Goal: Task Accomplishment & Management: Complete application form

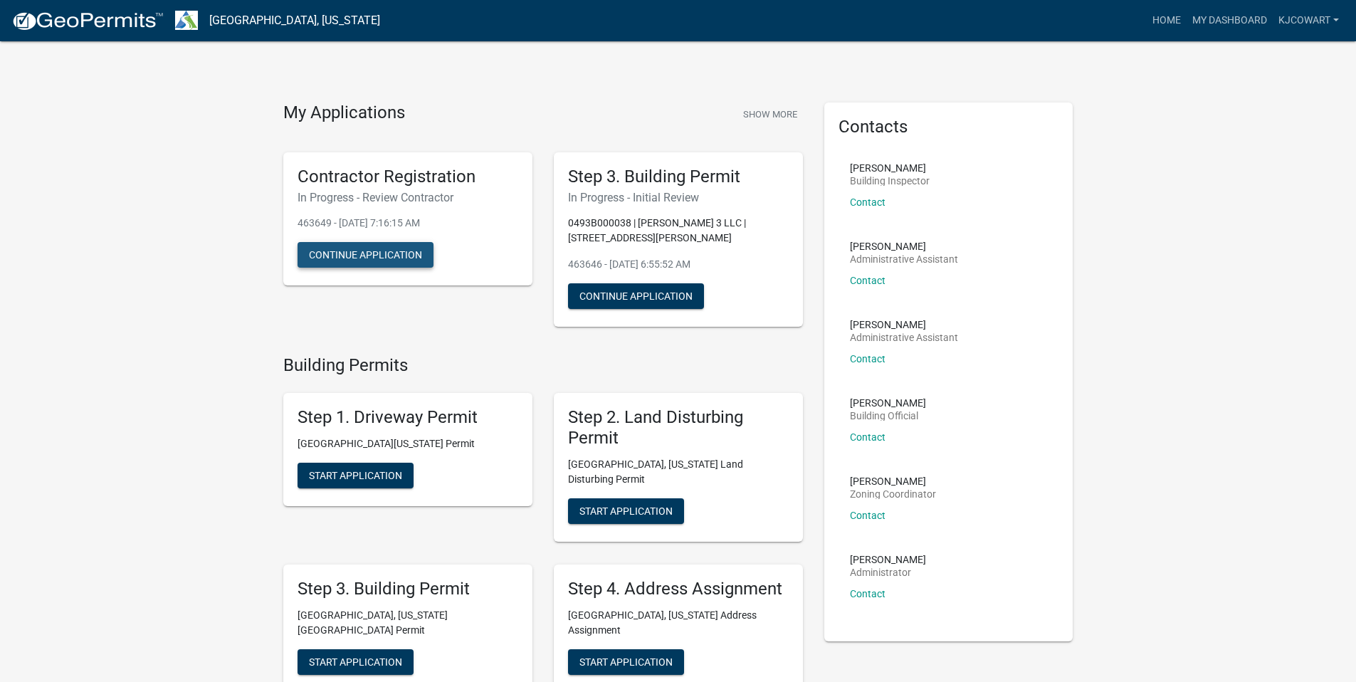
click at [393, 263] on button "Continue Application" at bounding box center [365, 255] width 136 height 26
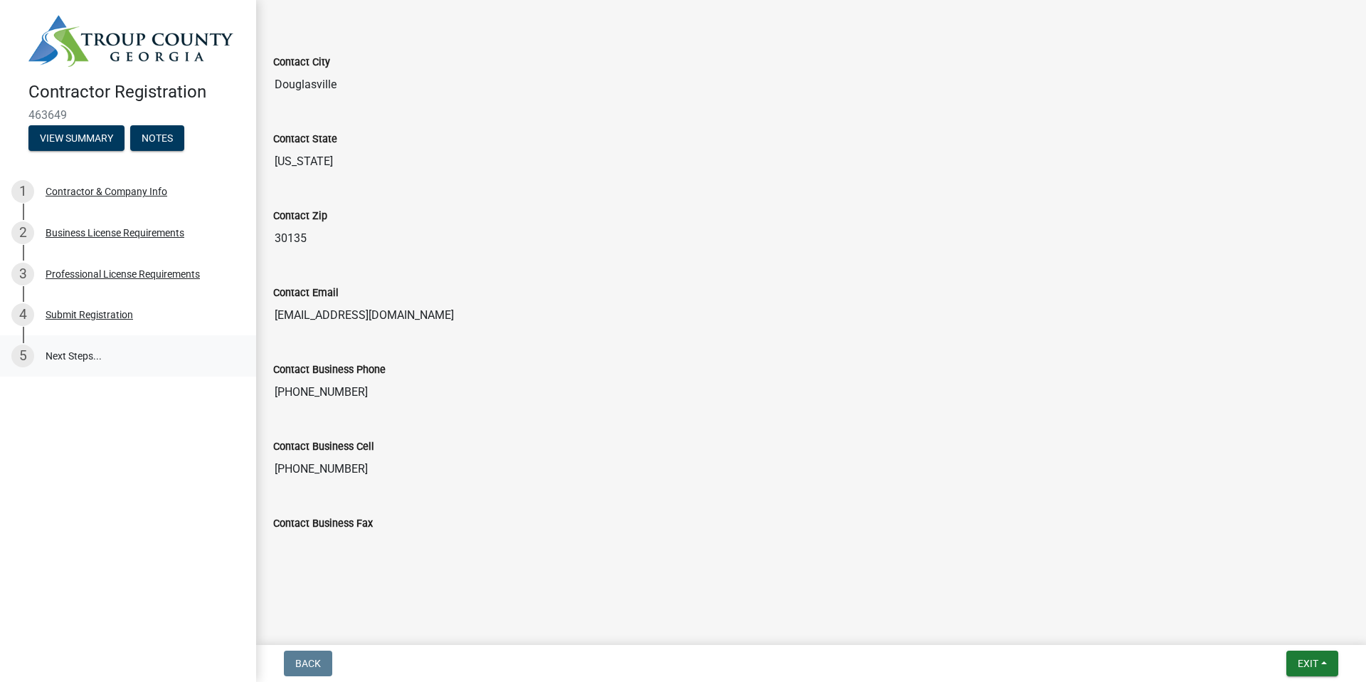
scroll to position [680, 0]
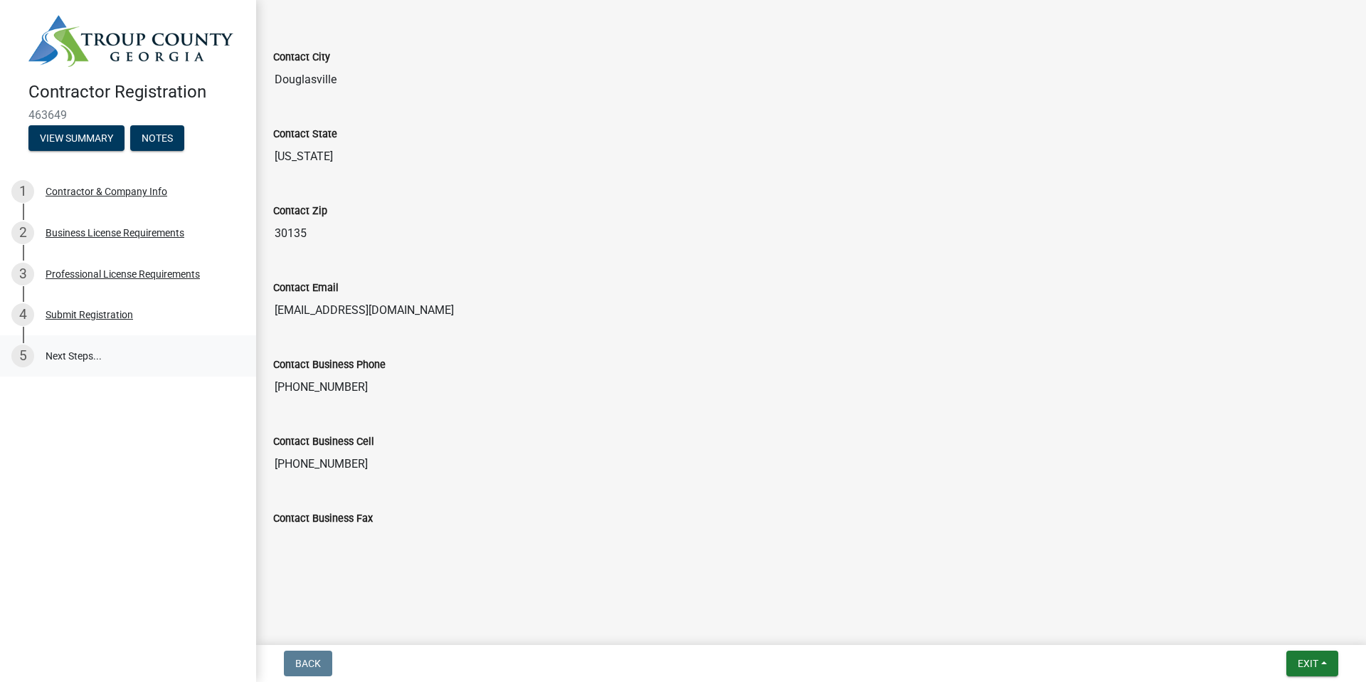
click at [78, 357] on link "5 Next Steps..." at bounding box center [128, 355] width 256 height 41
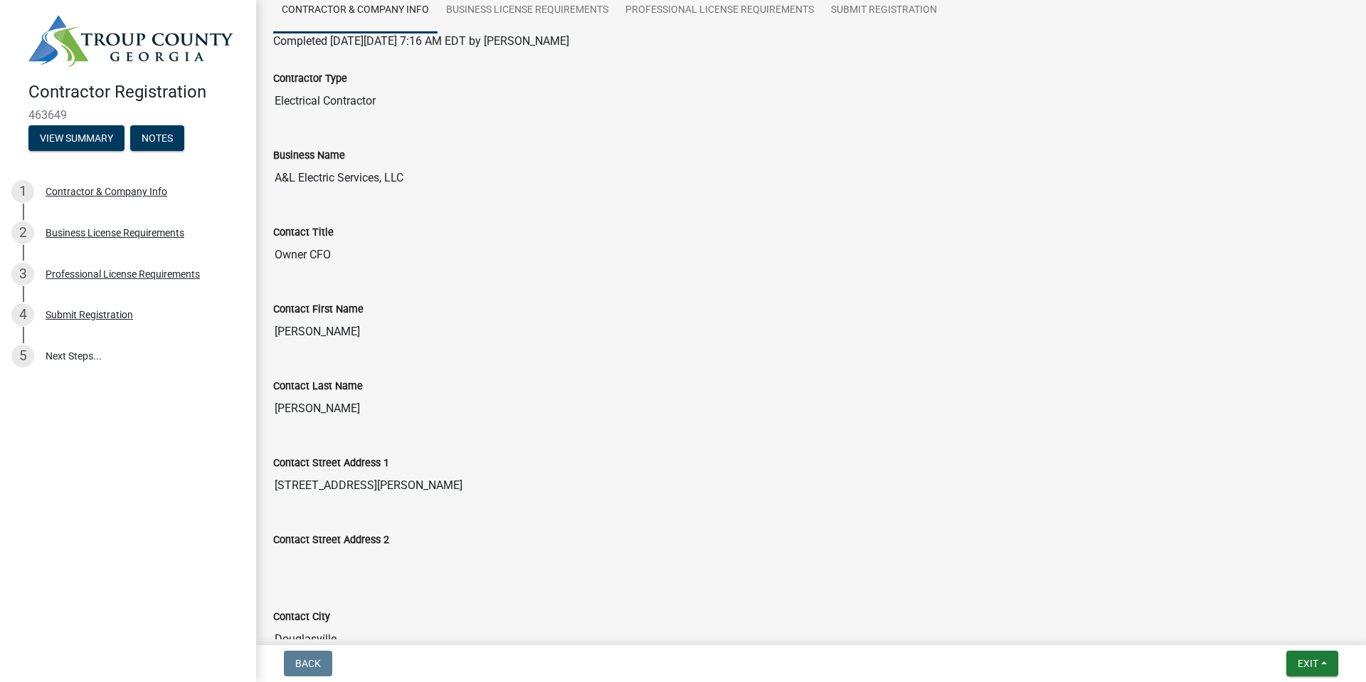
scroll to position [0, 0]
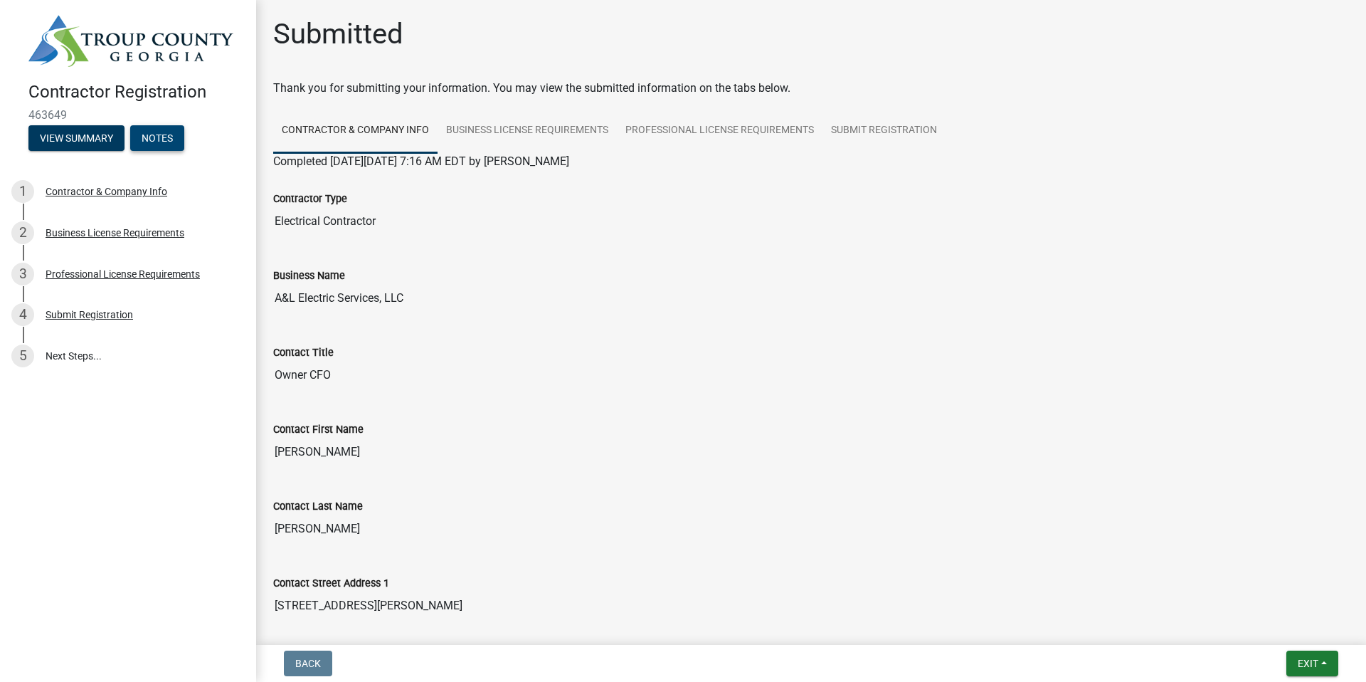
click at [169, 137] on button "Notes" at bounding box center [157, 138] width 54 height 26
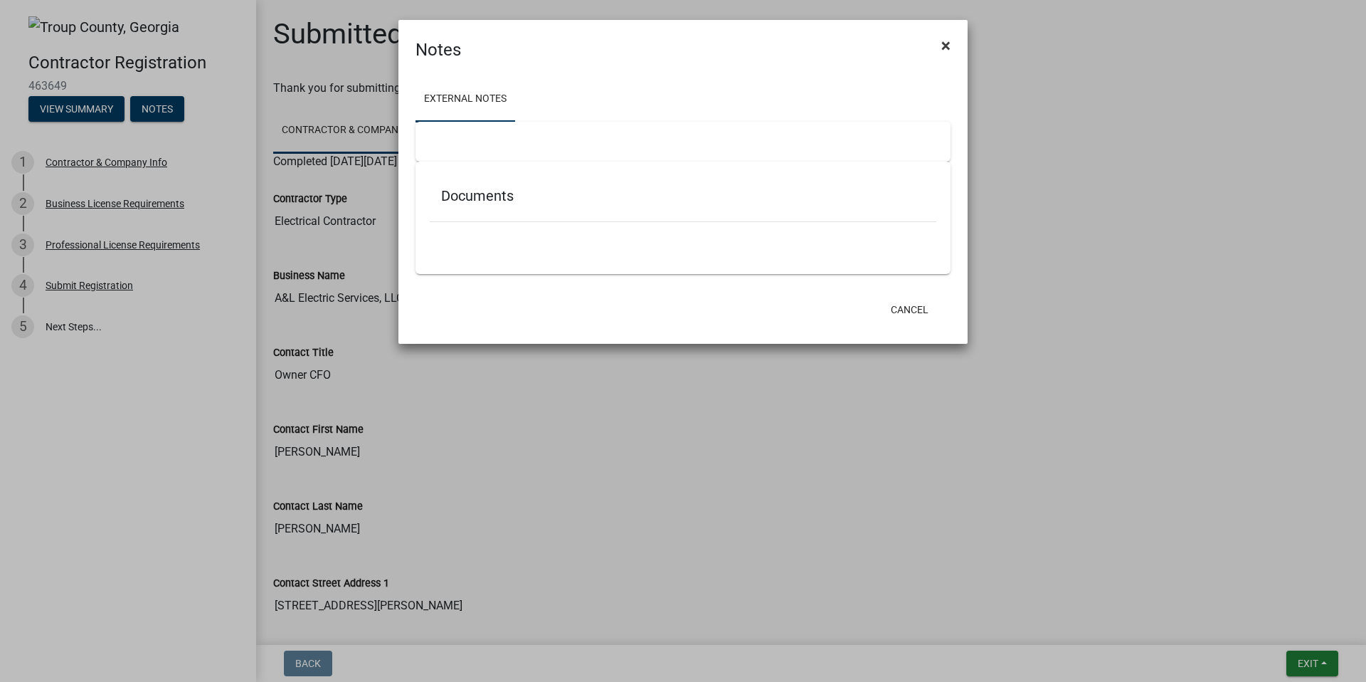
click at [949, 51] on span "×" at bounding box center [946, 46] width 9 height 20
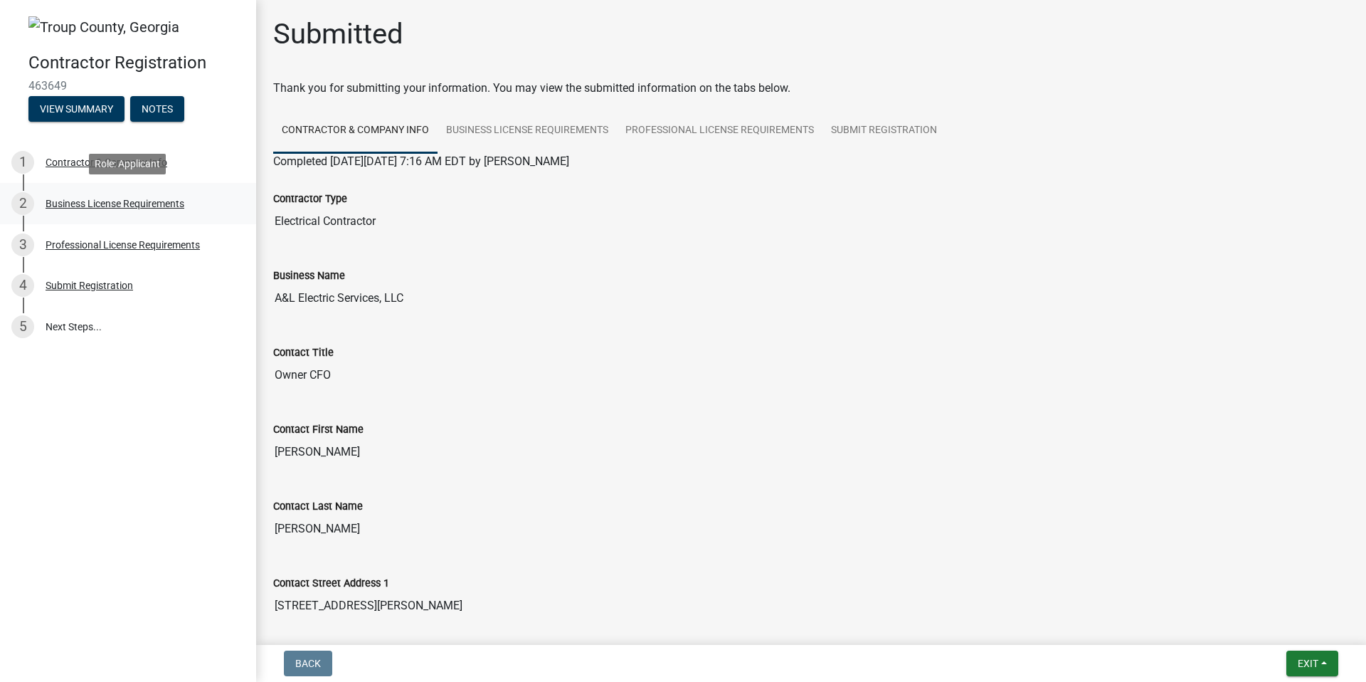
click at [139, 211] on div "2 Business License Requirements" at bounding box center [122, 203] width 222 height 23
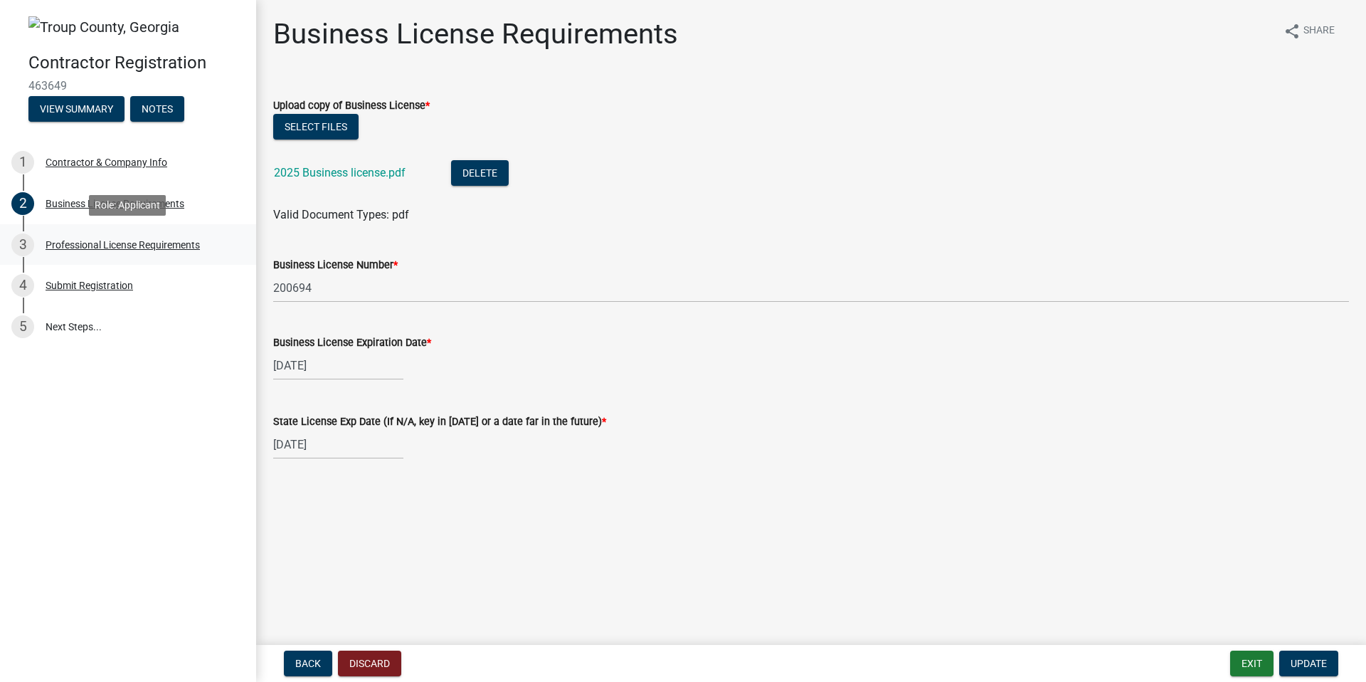
click at [154, 245] on div "Professional License Requirements" at bounding box center [123, 245] width 154 height 10
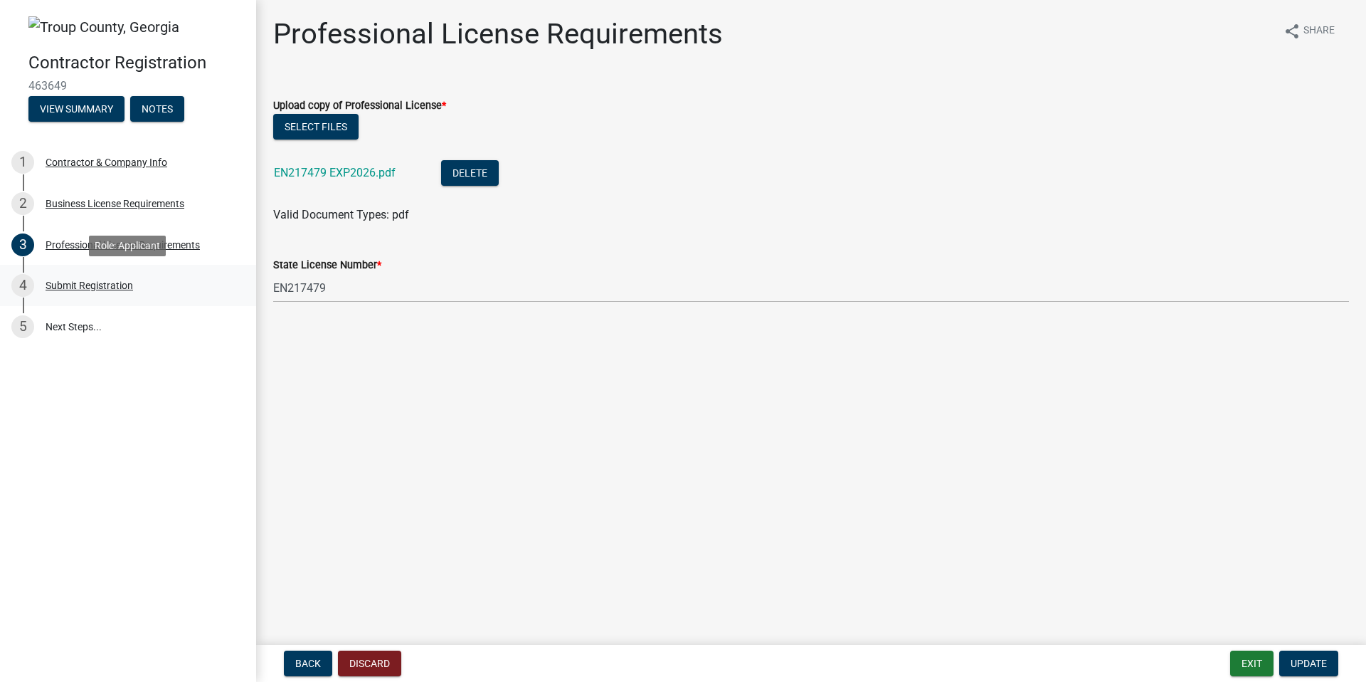
click at [110, 289] on div "Submit Registration" at bounding box center [90, 285] width 88 height 10
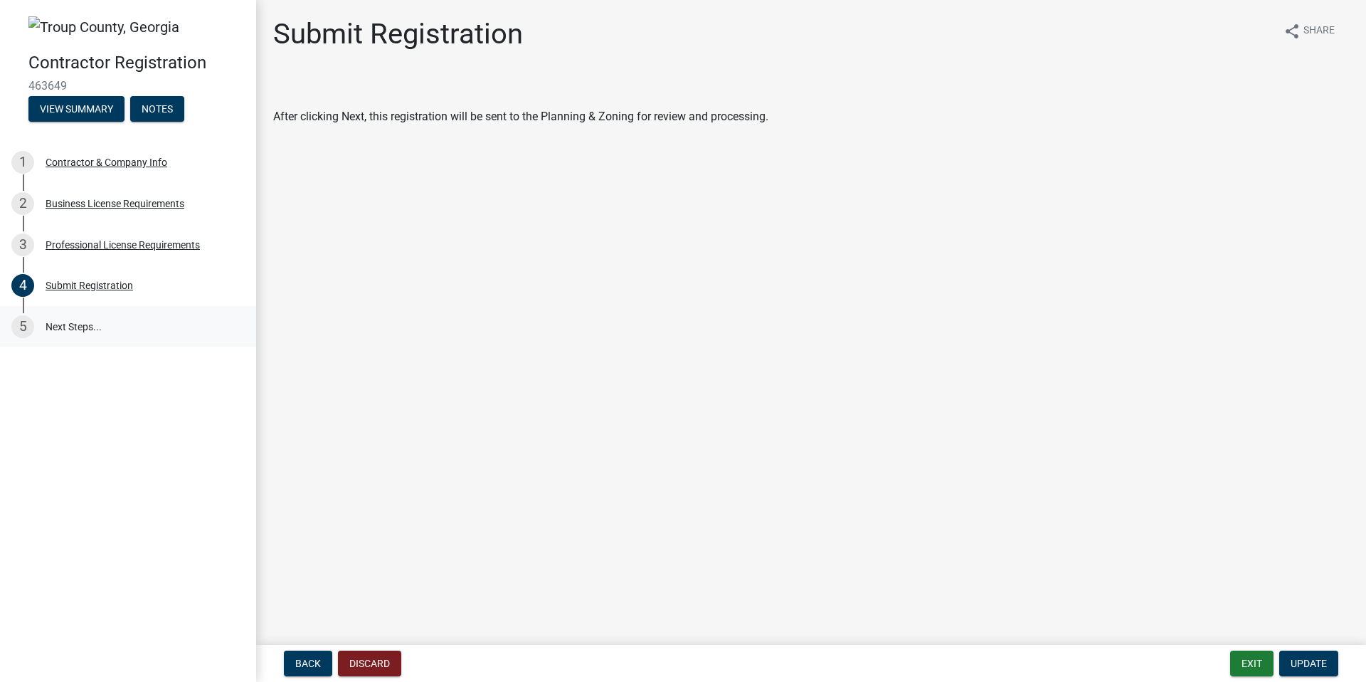
click at [85, 327] on link "5 Next Steps..." at bounding box center [128, 326] width 256 height 41
click at [85, 110] on button "View Summary" at bounding box center [76, 109] width 96 height 26
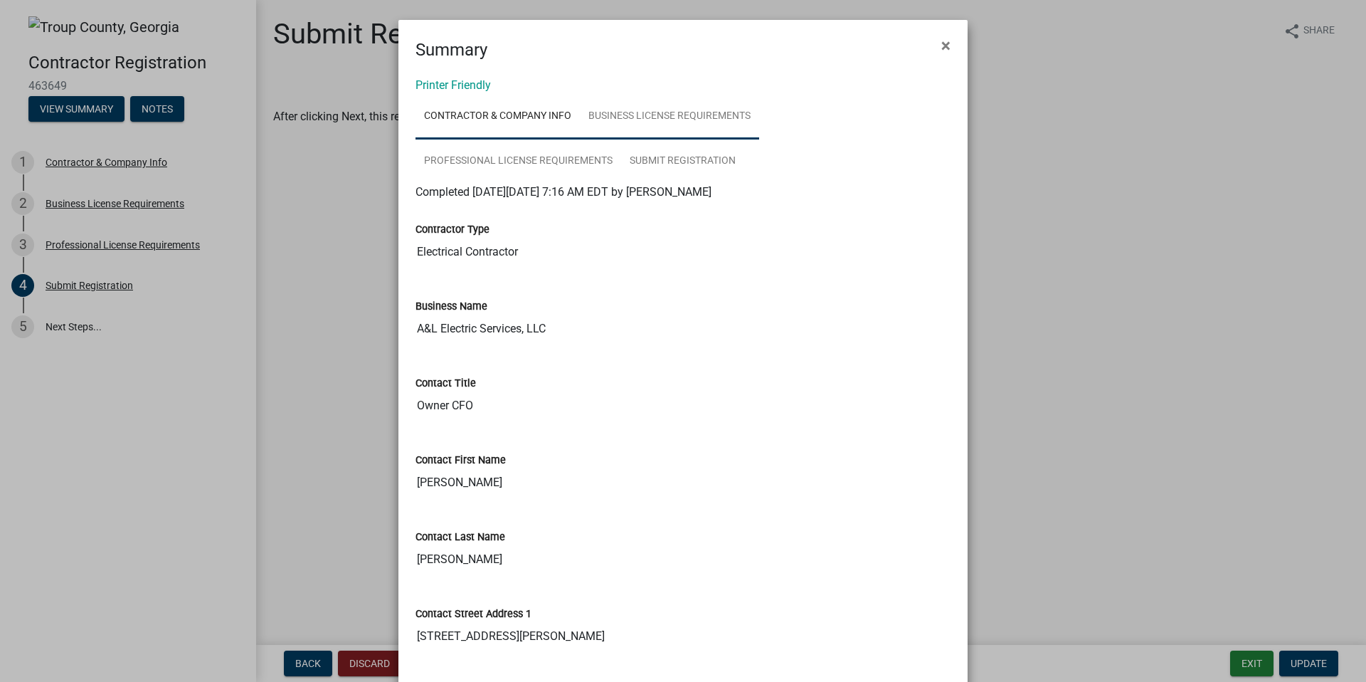
click at [705, 111] on link "Business License Requirements" at bounding box center [669, 117] width 179 height 46
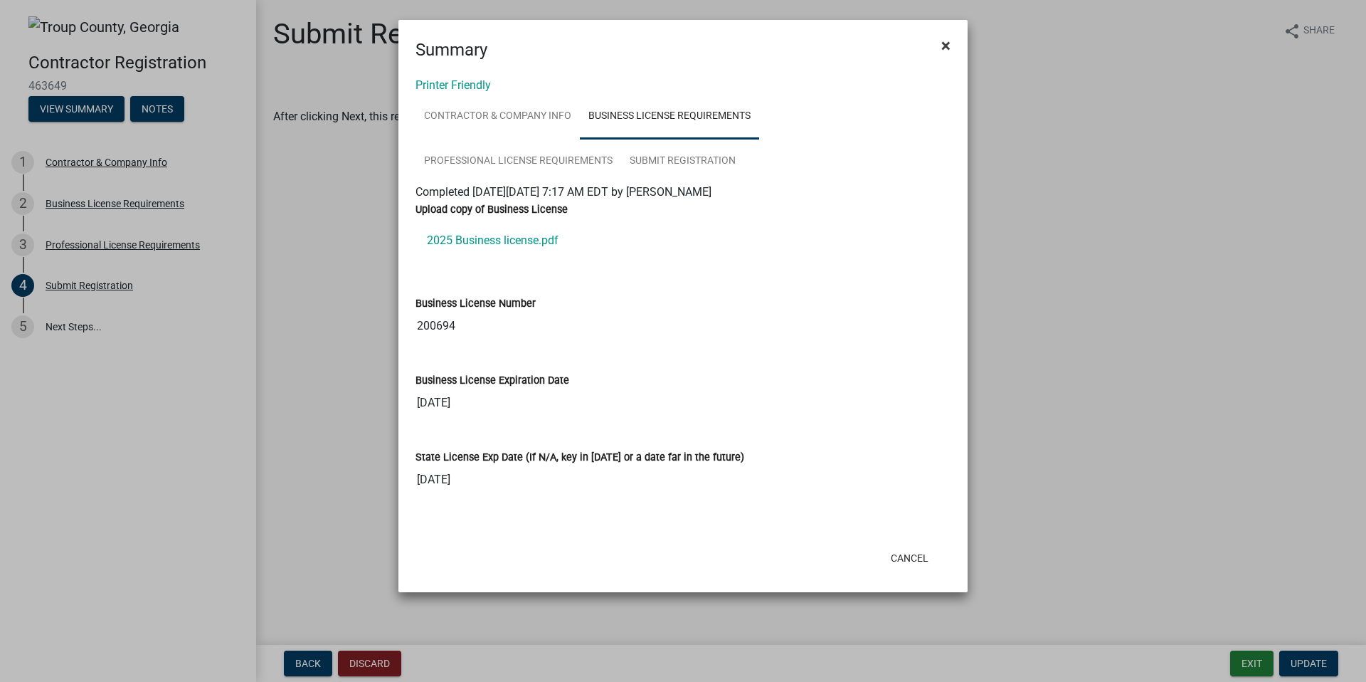
click at [949, 46] on span "×" at bounding box center [946, 46] width 9 height 20
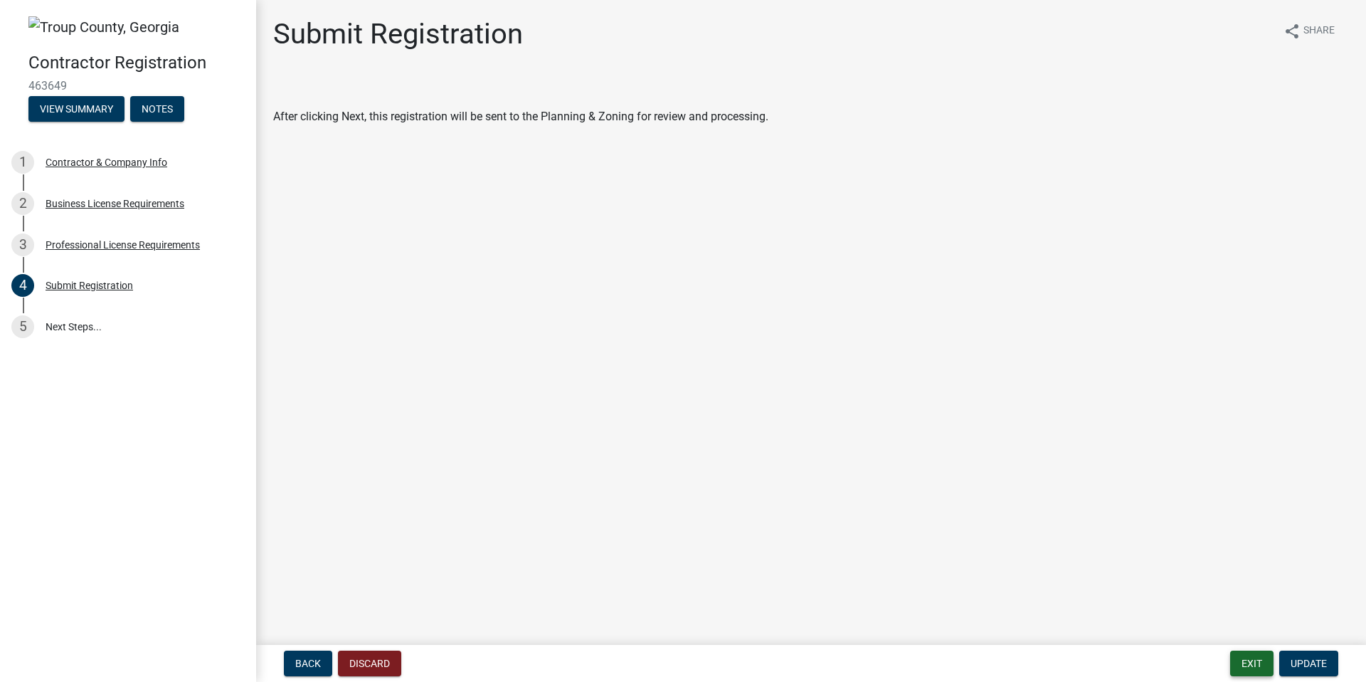
click at [1255, 658] on button "Exit" at bounding box center [1252, 664] width 43 height 26
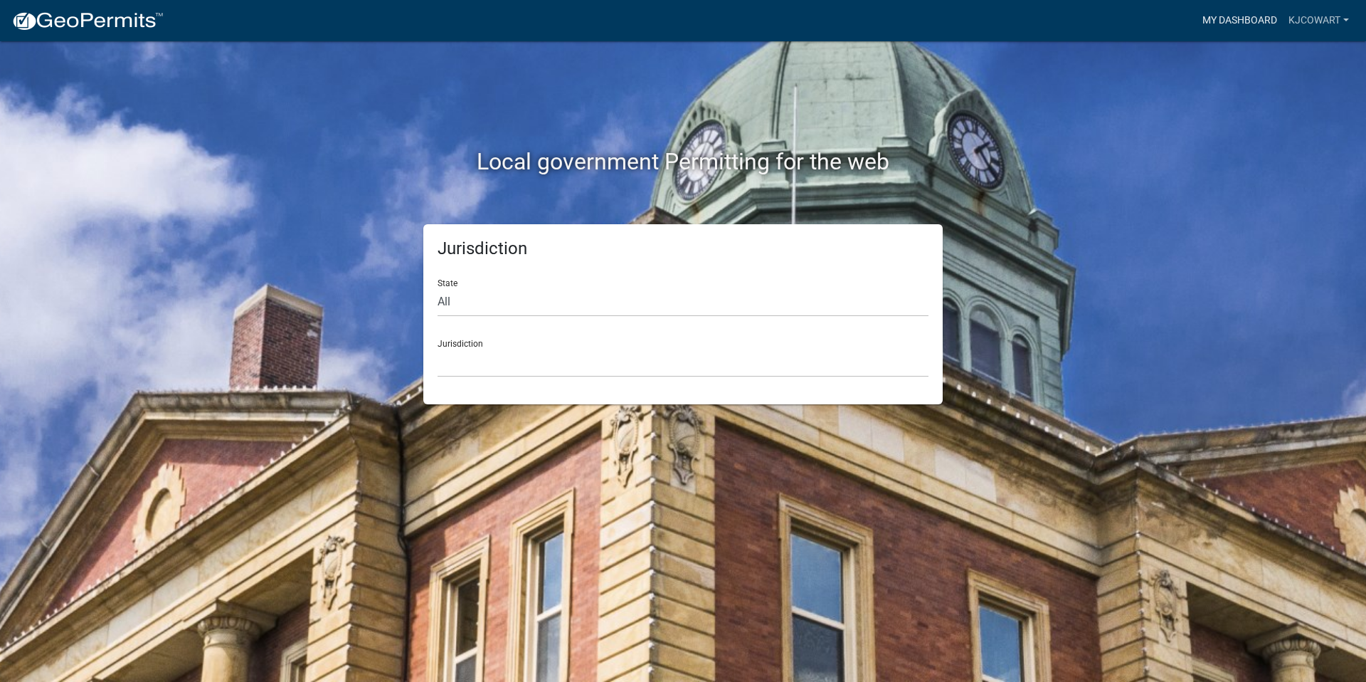
click at [1247, 24] on link "My Dashboard" at bounding box center [1240, 20] width 86 height 27
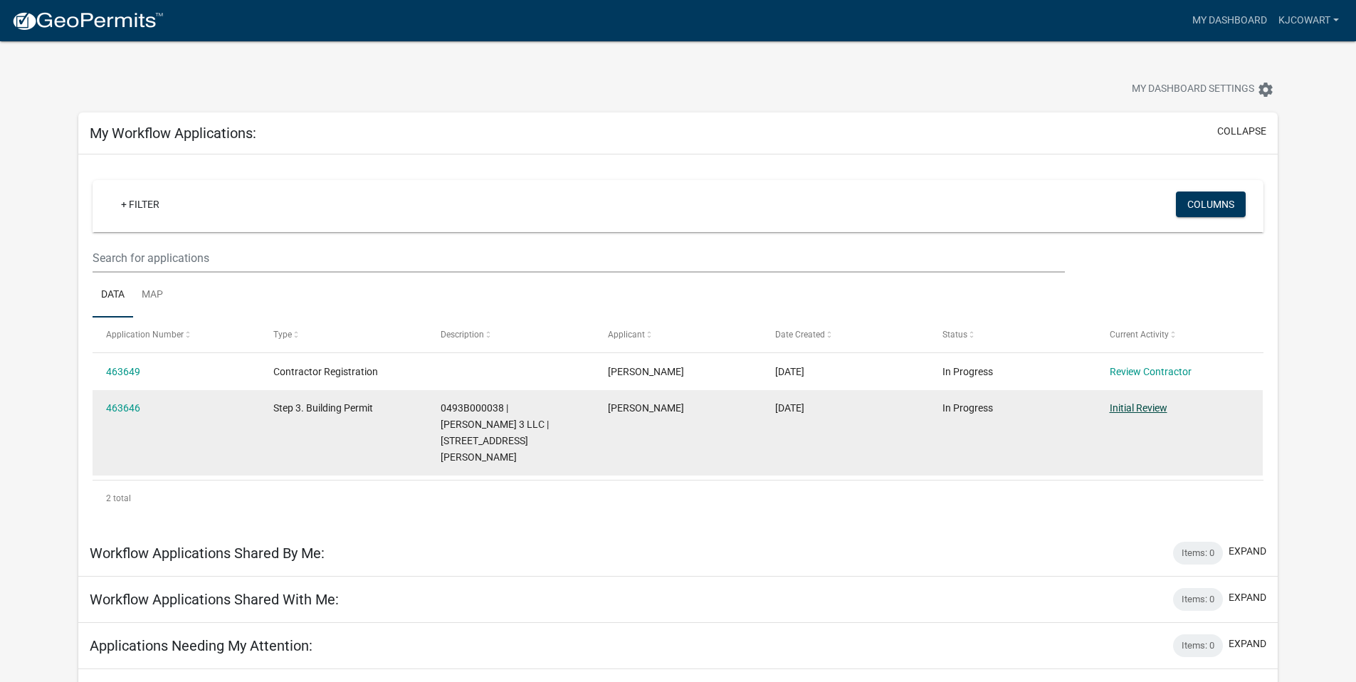
click at [1150, 409] on link "Initial Review" at bounding box center [1139, 407] width 58 height 11
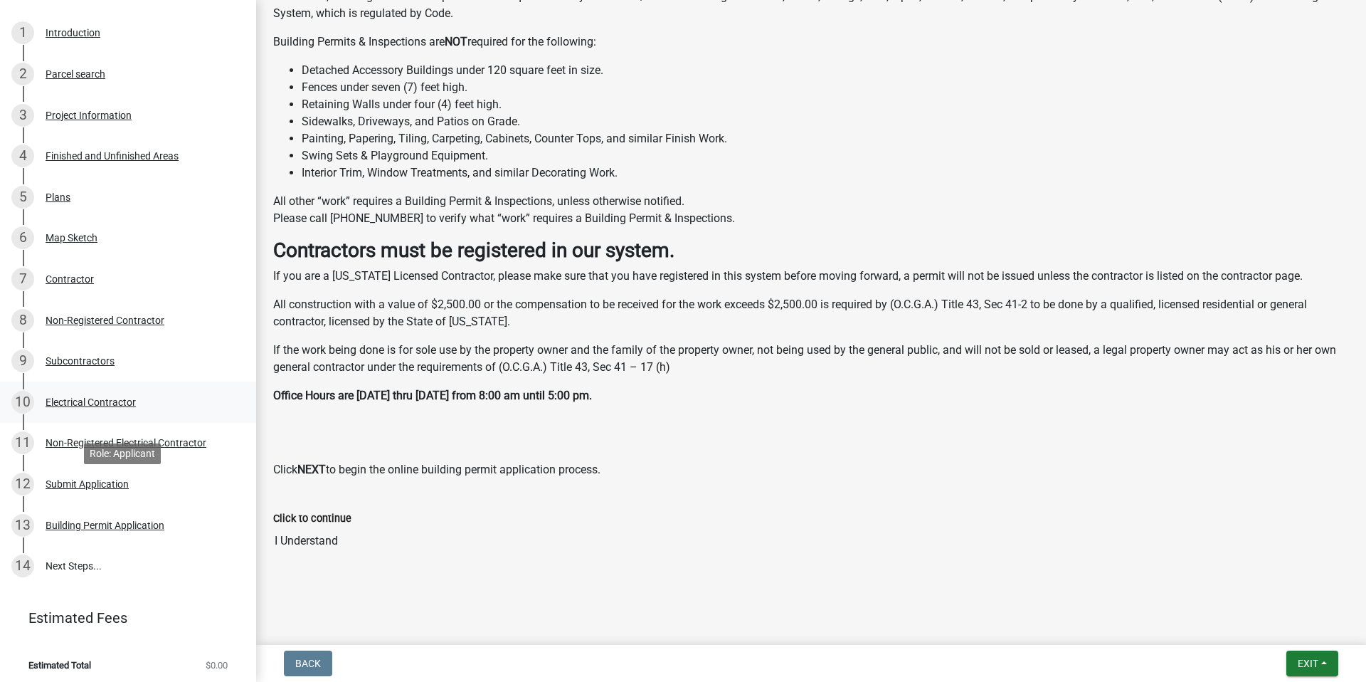
scroll to position [161, 0]
click at [127, 547] on link "14 Next Steps..." at bounding box center [128, 563] width 256 height 41
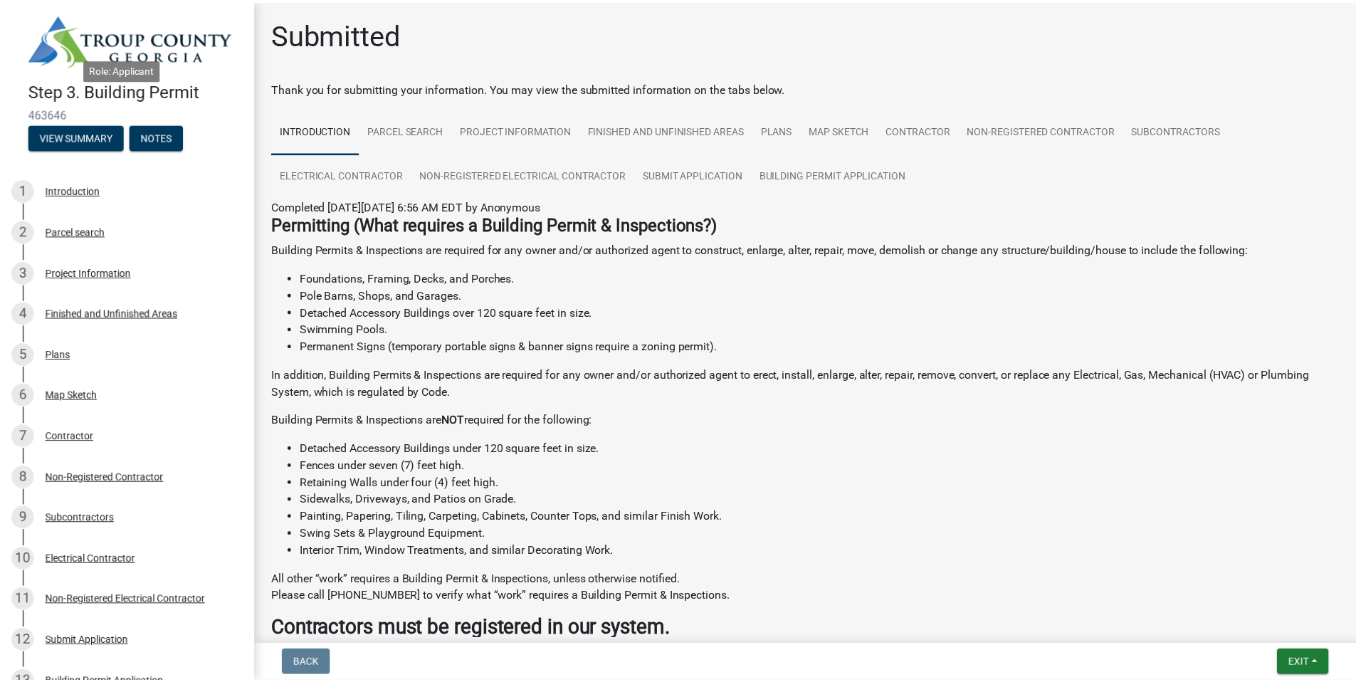
scroll to position [0, 0]
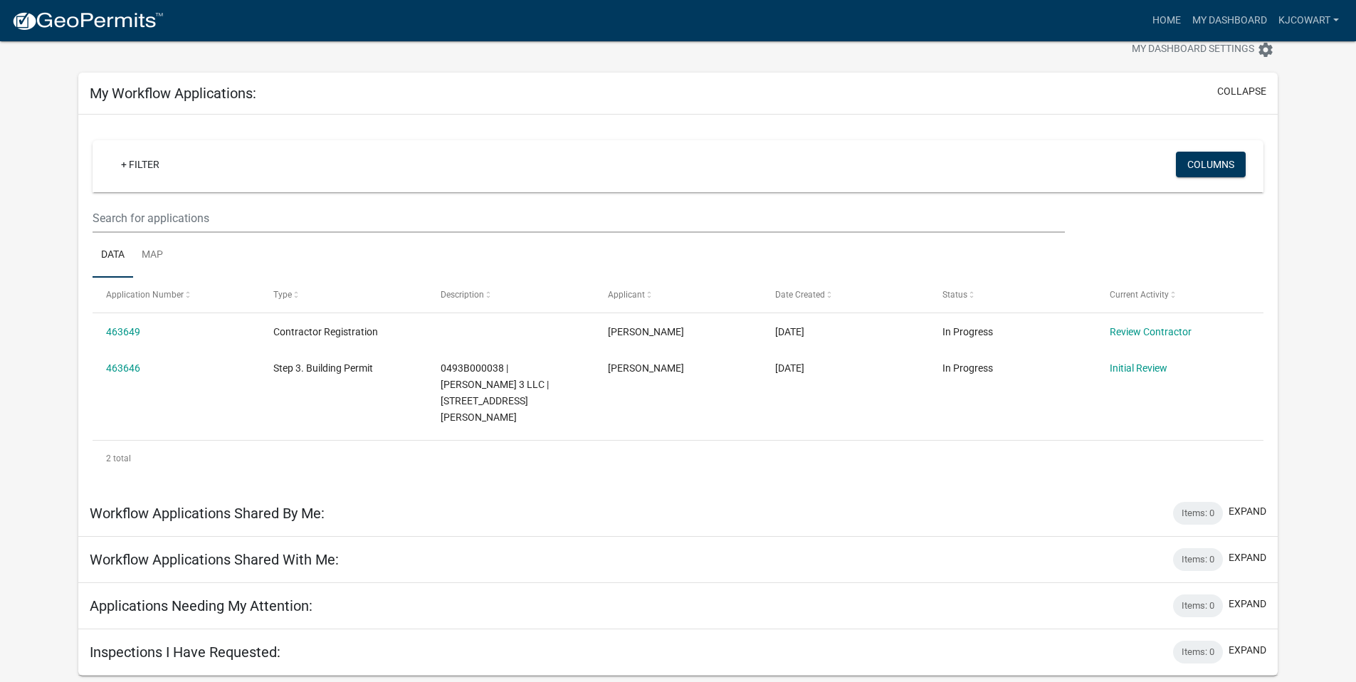
scroll to position [41, 0]
click at [220, 596] on h5 "Applications Needing My Attention:" at bounding box center [201, 604] width 223 height 17
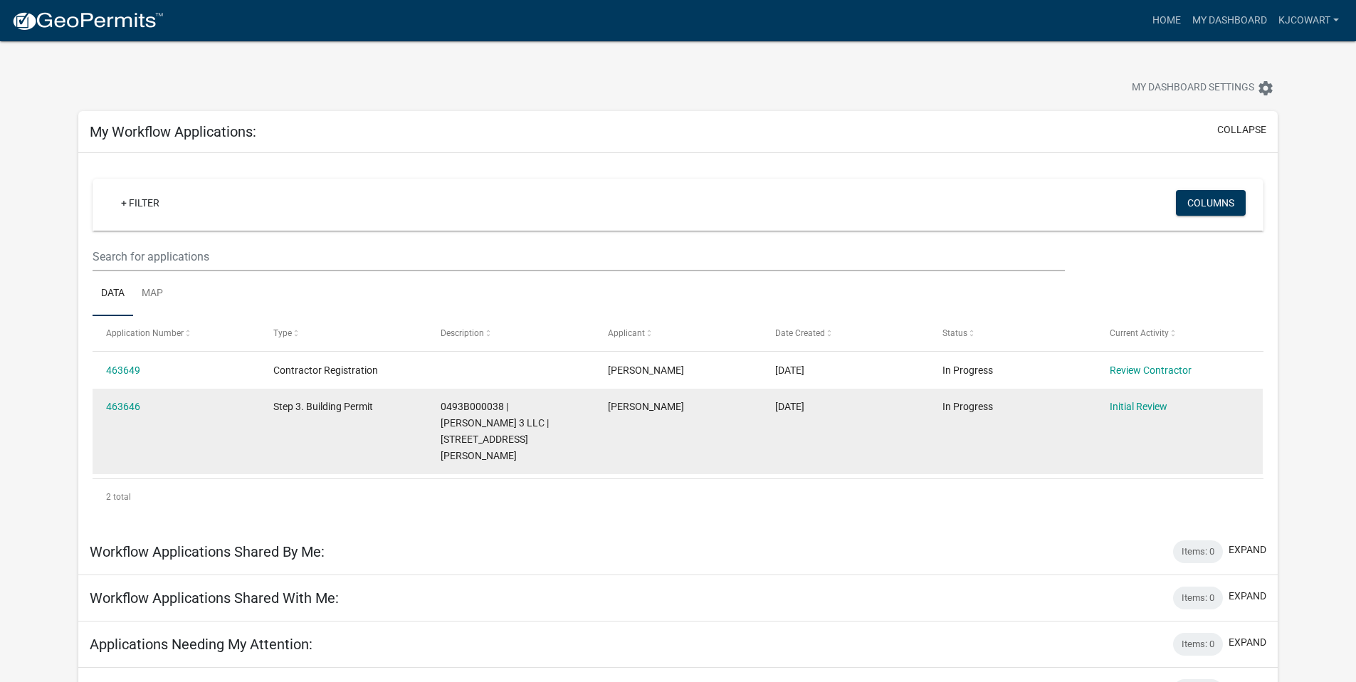
scroll to position [0, 0]
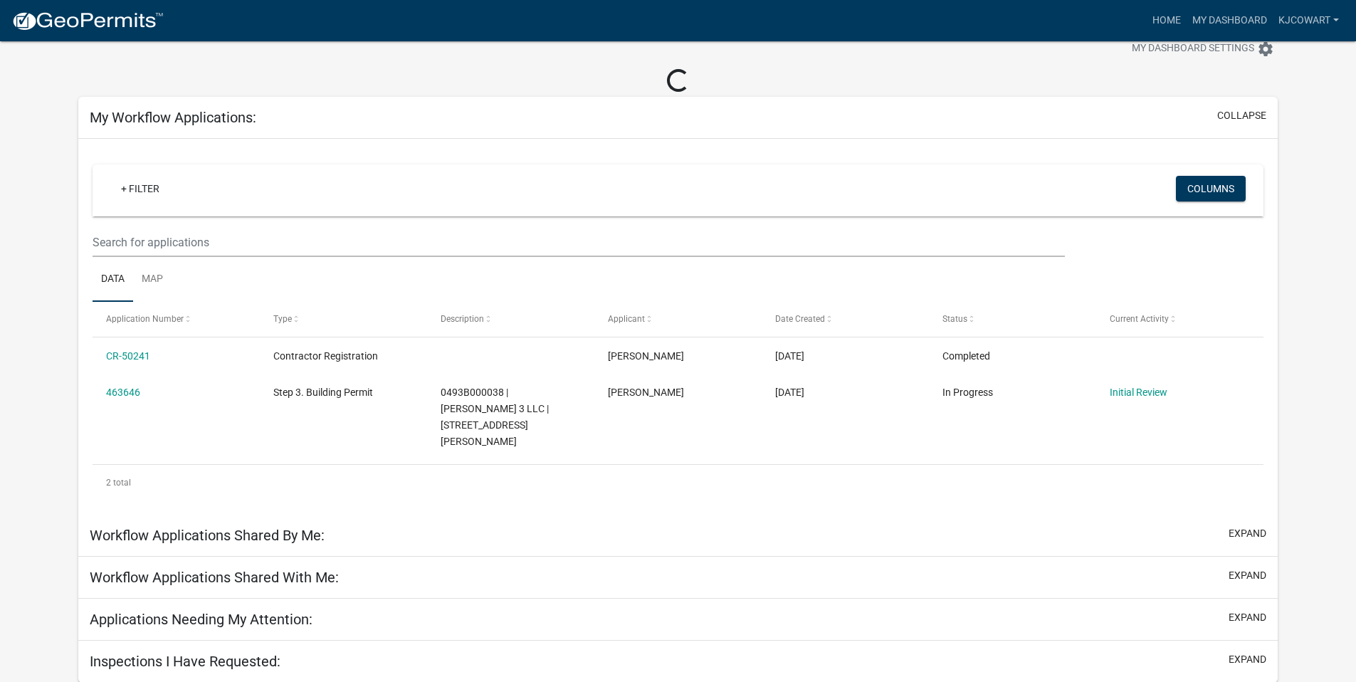
scroll to position [41, 0]
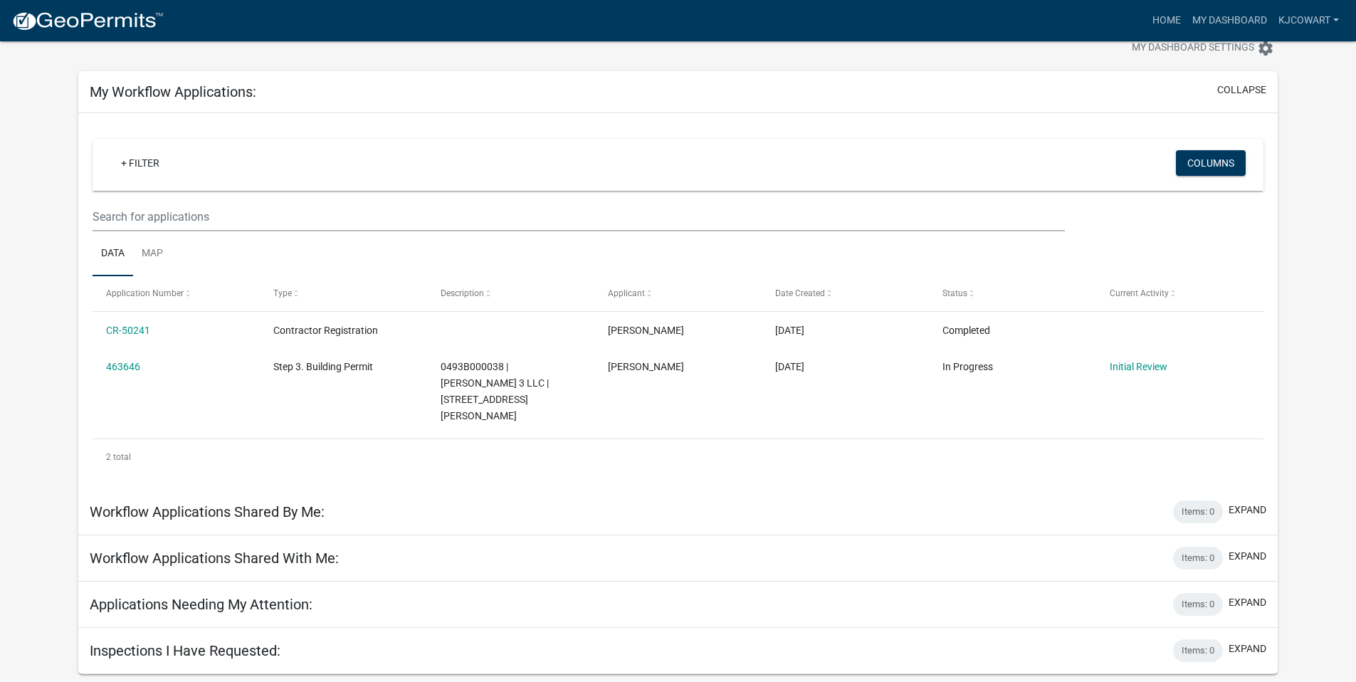
click at [603, 236] on ul "Data Map" at bounding box center [678, 253] width 1171 height 45
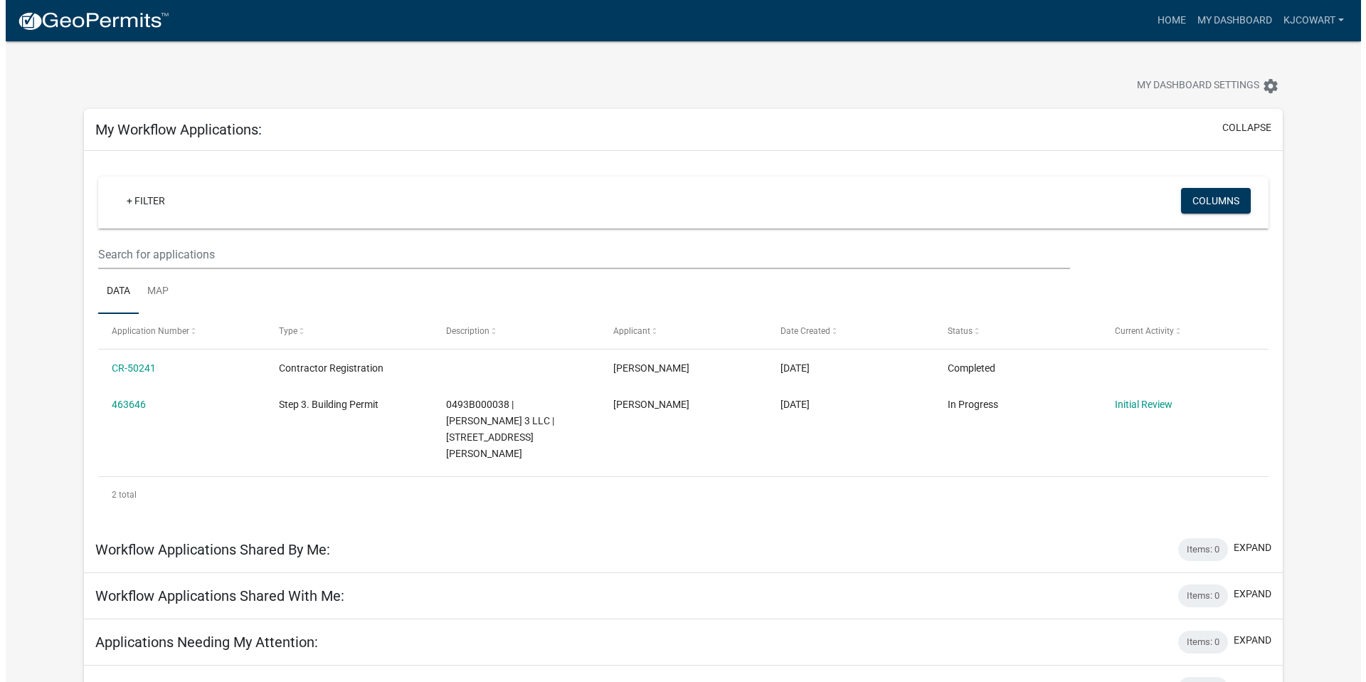
scroll to position [0, 0]
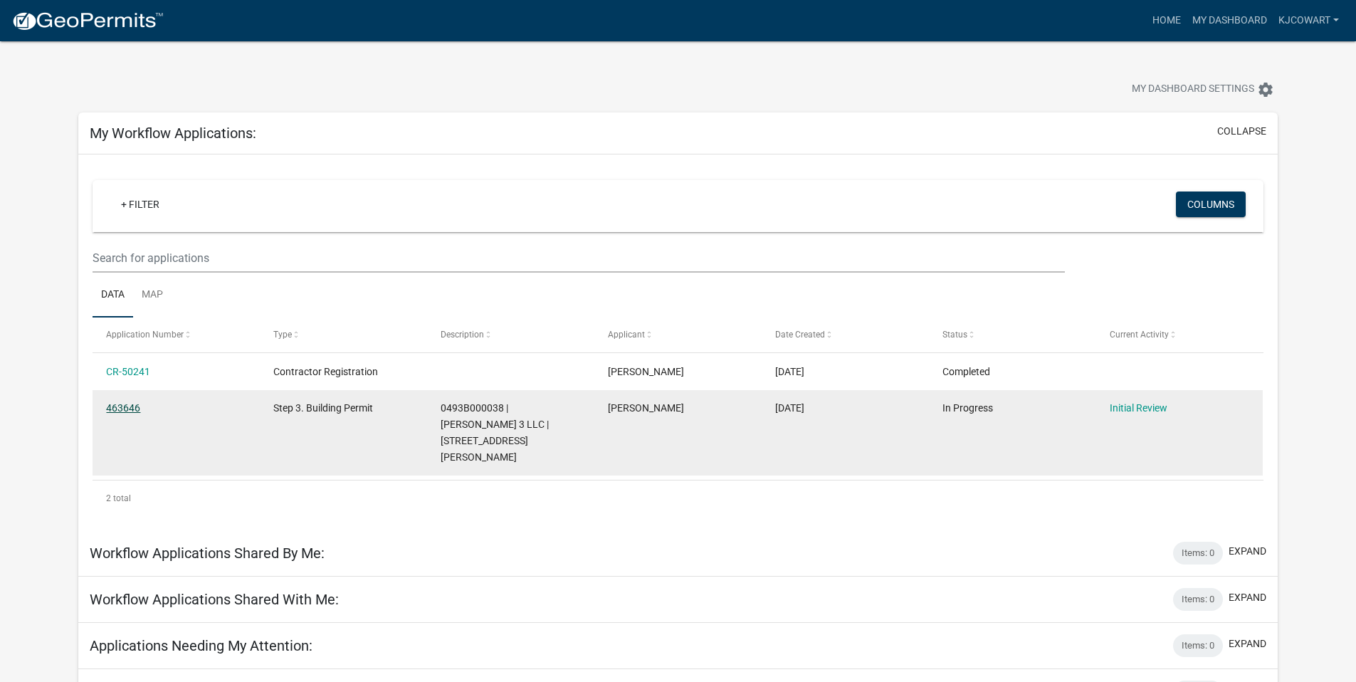
click at [110, 406] on link "463646" at bounding box center [123, 407] width 34 height 11
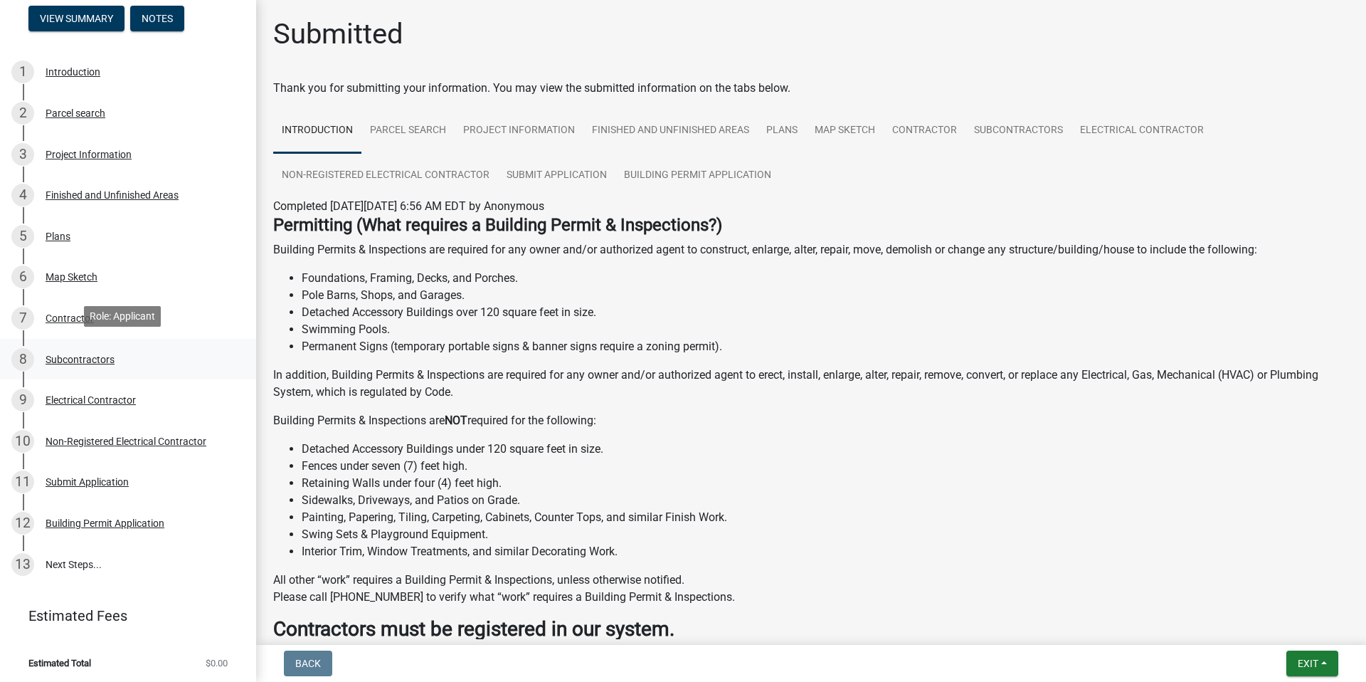
scroll to position [120, 0]
click at [83, 361] on div "8 Subcontractors" at bounding box center [122, 358] width 222 height 23
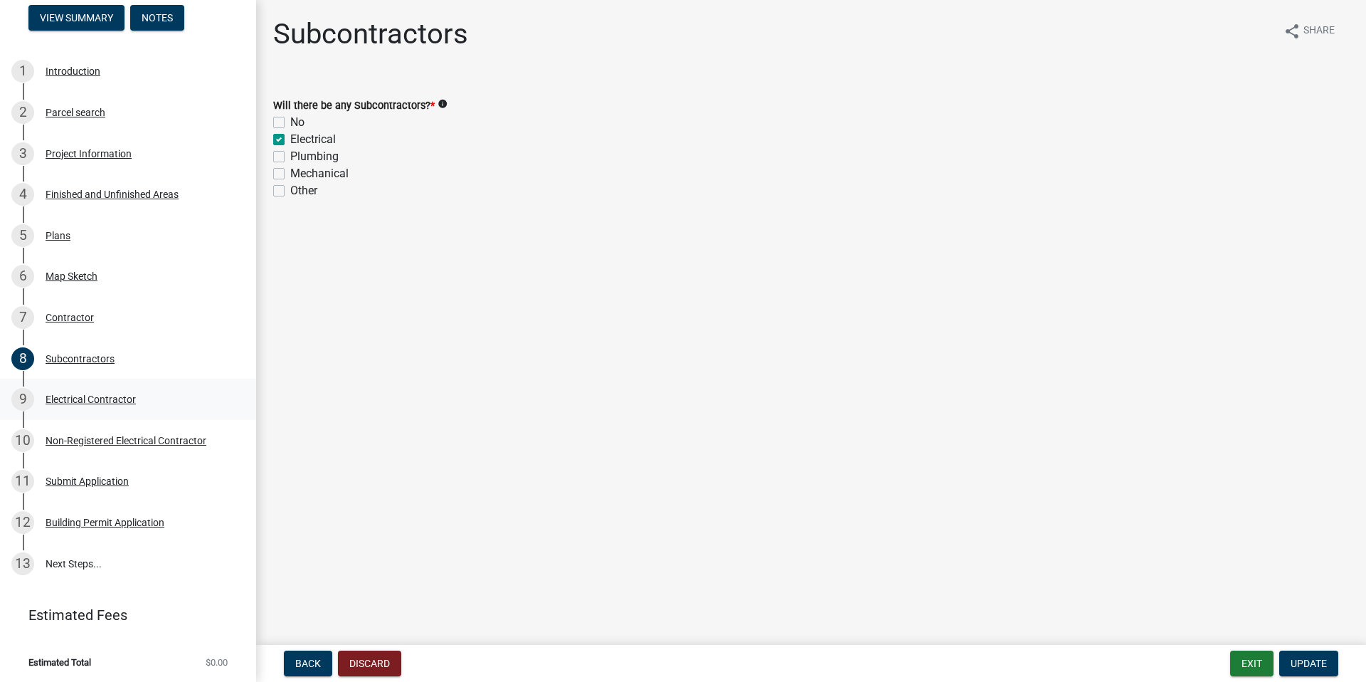
click at [102, 396] on div "Electrical Contractor" at bounding box center [91, 399] width 90 height 10
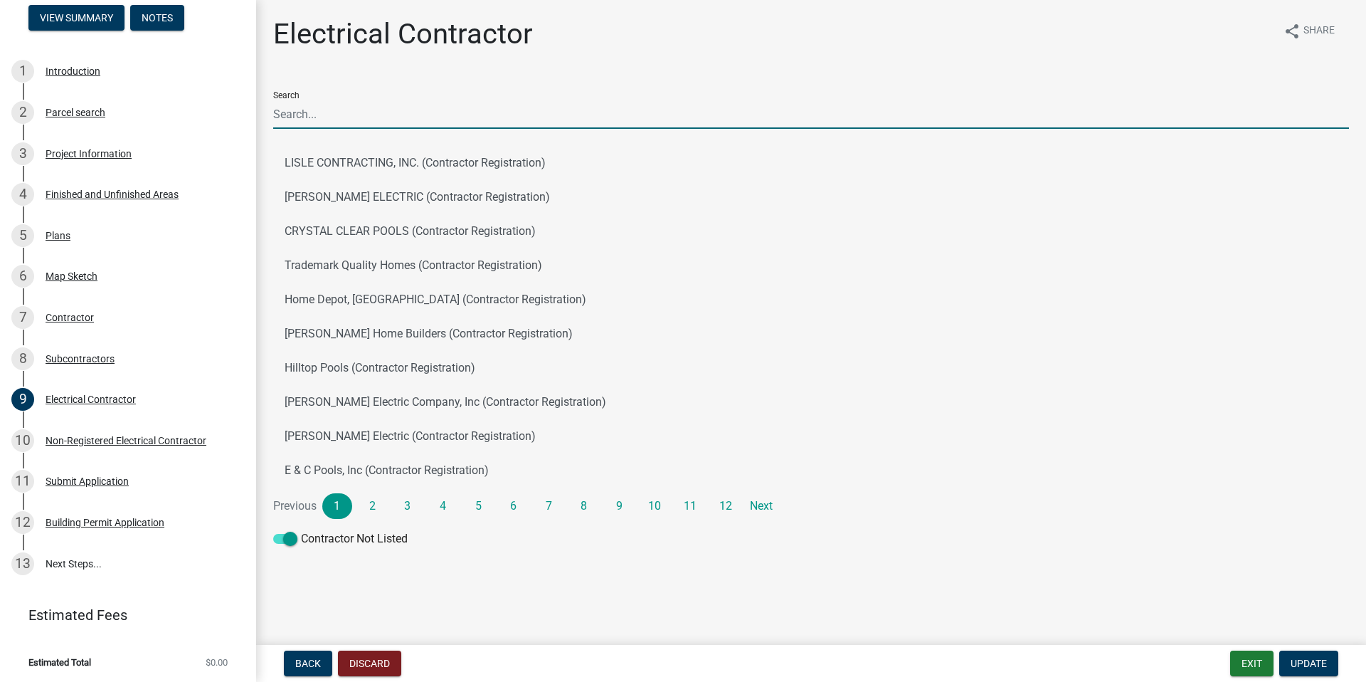
click at [302, 110] on input "Search" at bounding box center [811, 114] width 1076 height 29
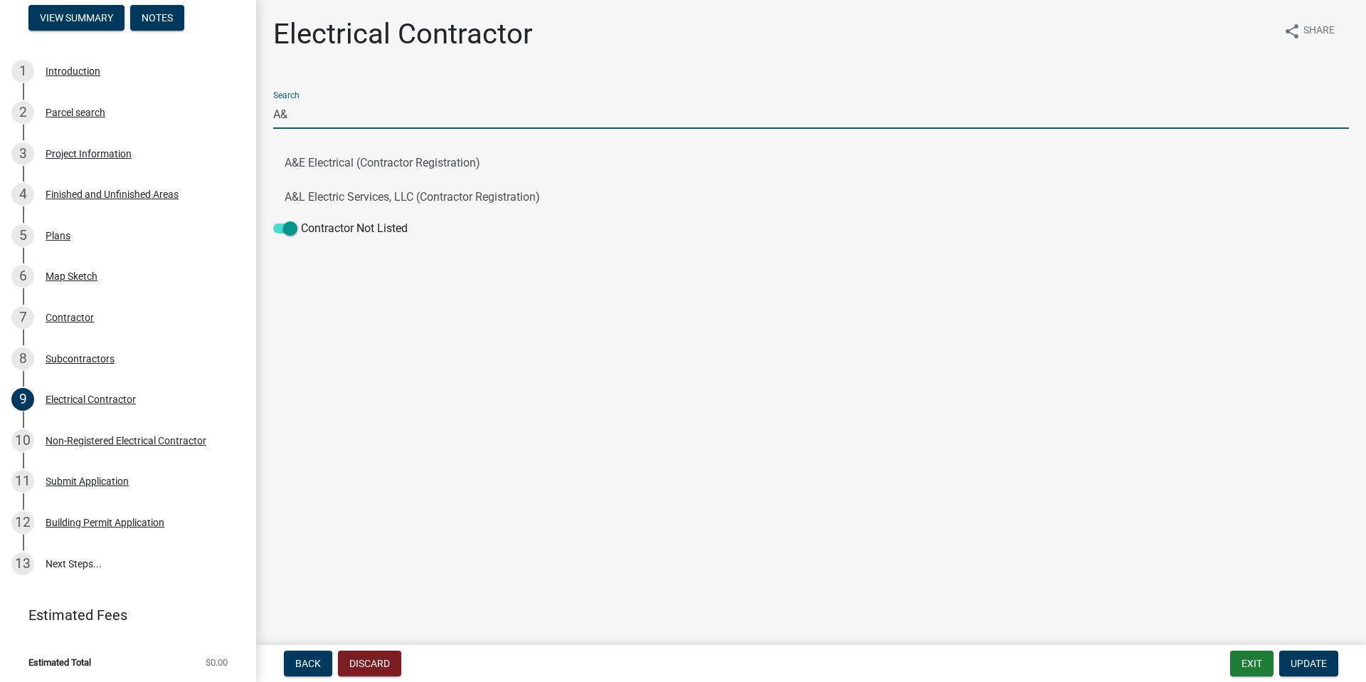
type input "A&"
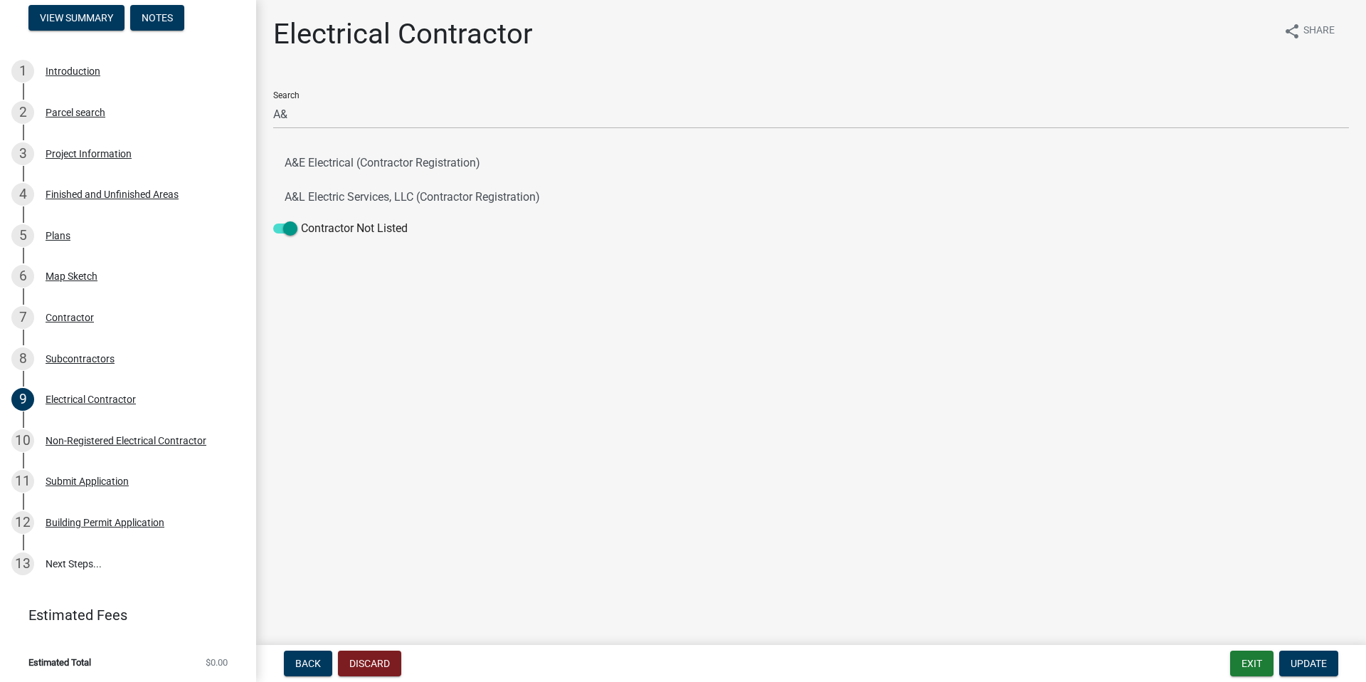
click at [498, 342] on main "Electrical Contractor share Share Search A& A&E Electrical (Contractor Registra…" at bounding box center [811, 319] width 1110 height 639
click at [325, 164] on button "A&E Electrical (Contractor Registration)" at bounding box center [811, 163] width 1076 height 34
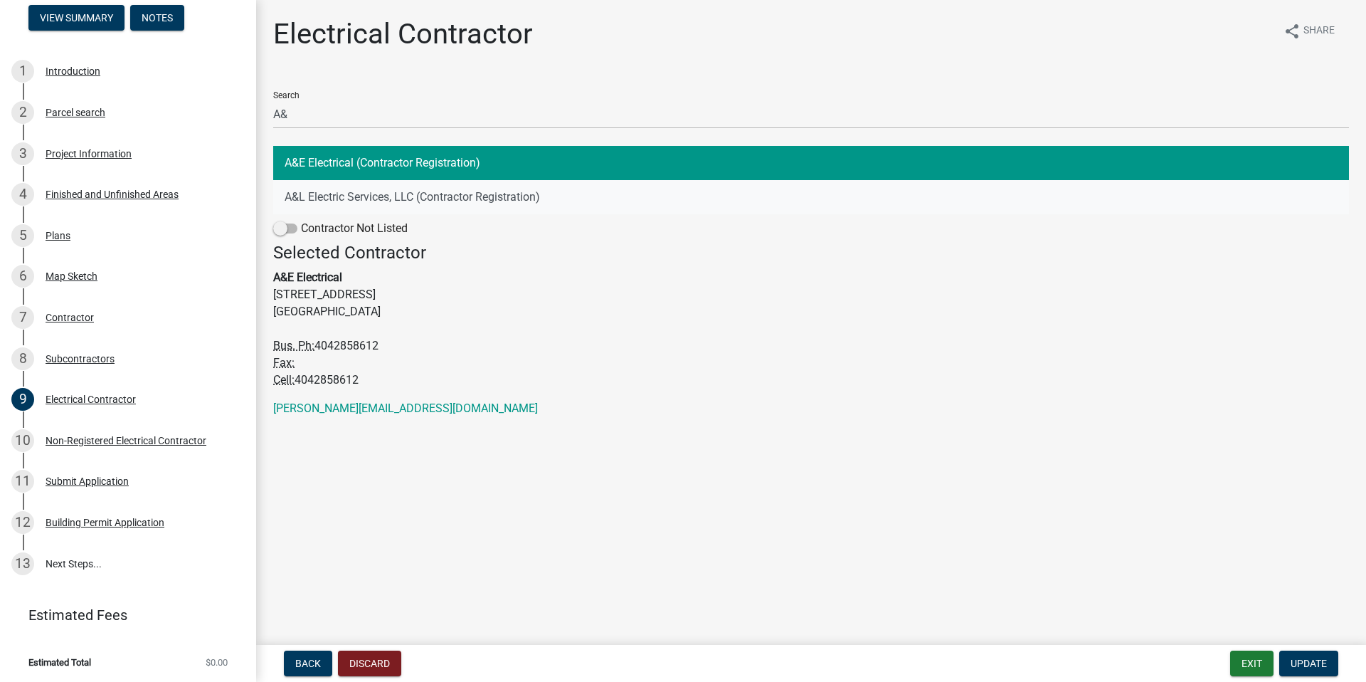
click at [377, 194] on button "A&L Electric Services, LLC (Contractor Registration)" at bounding box center [811, 197] width 1076 height 34
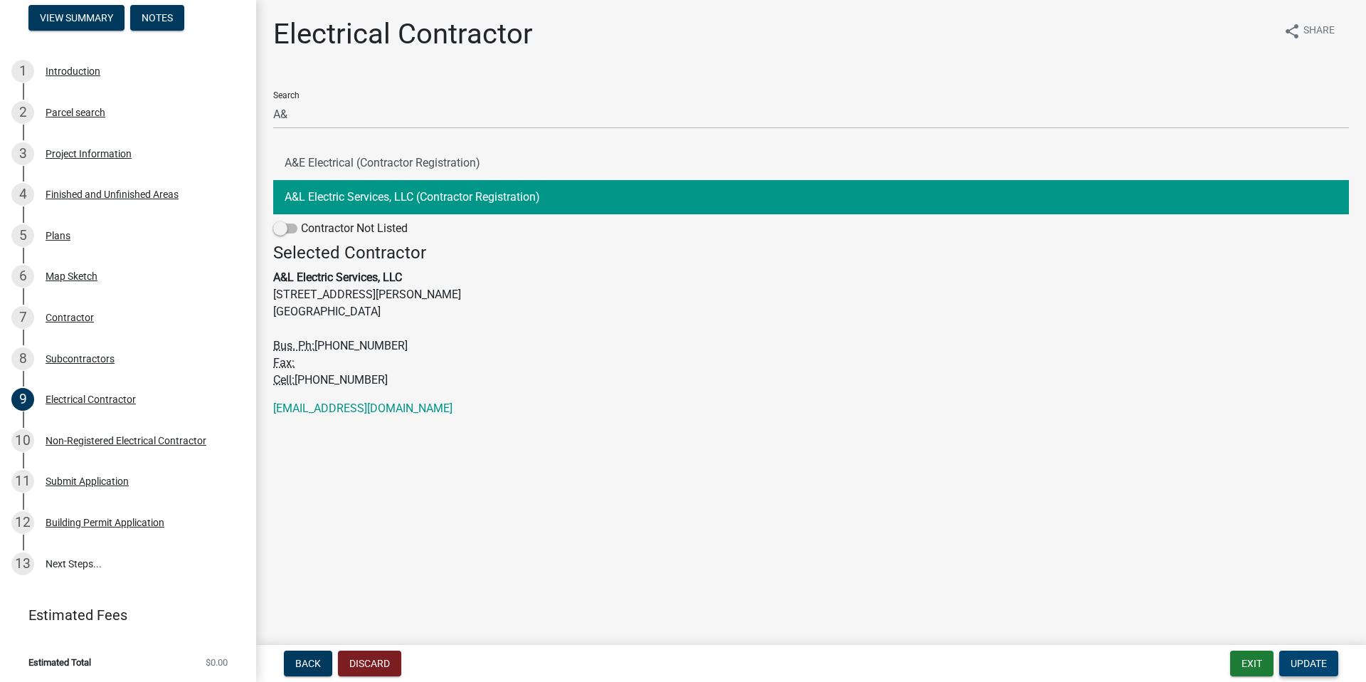
click at [1305, 663] on span "Update" at bounding box center [1309, 663] width 36 height 11
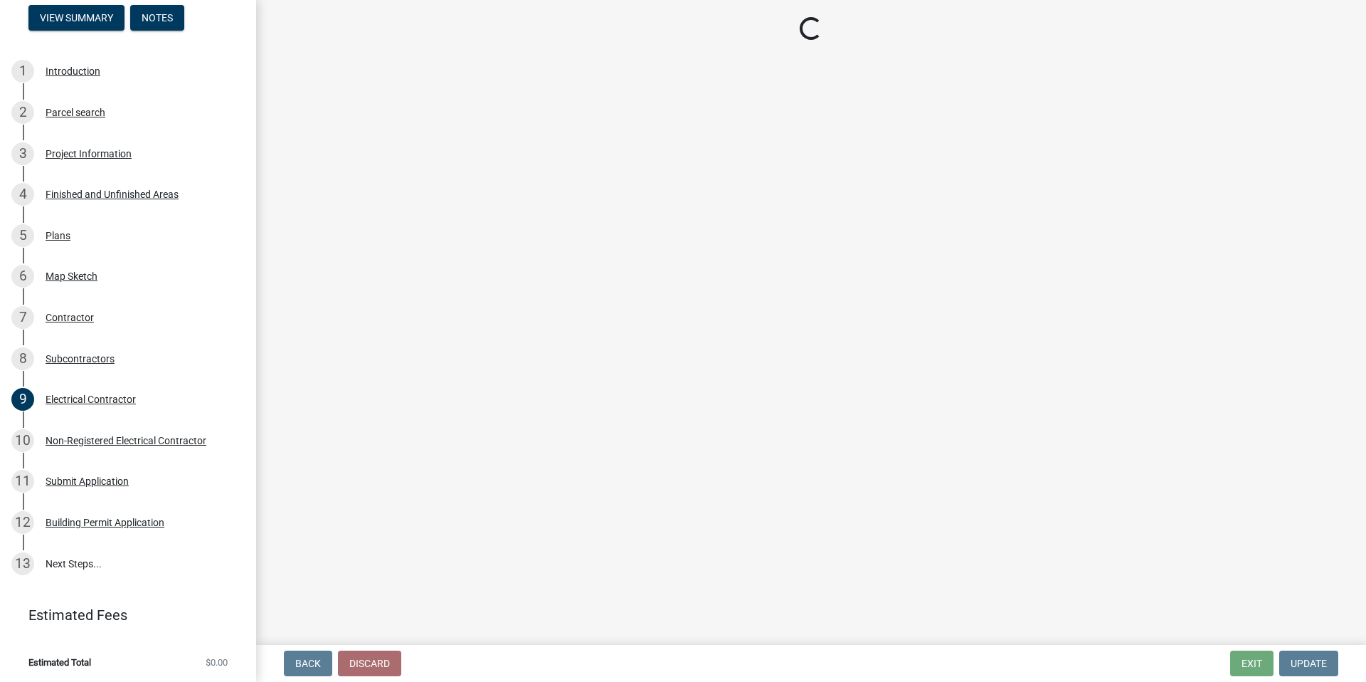
scroll to position [79, 0]
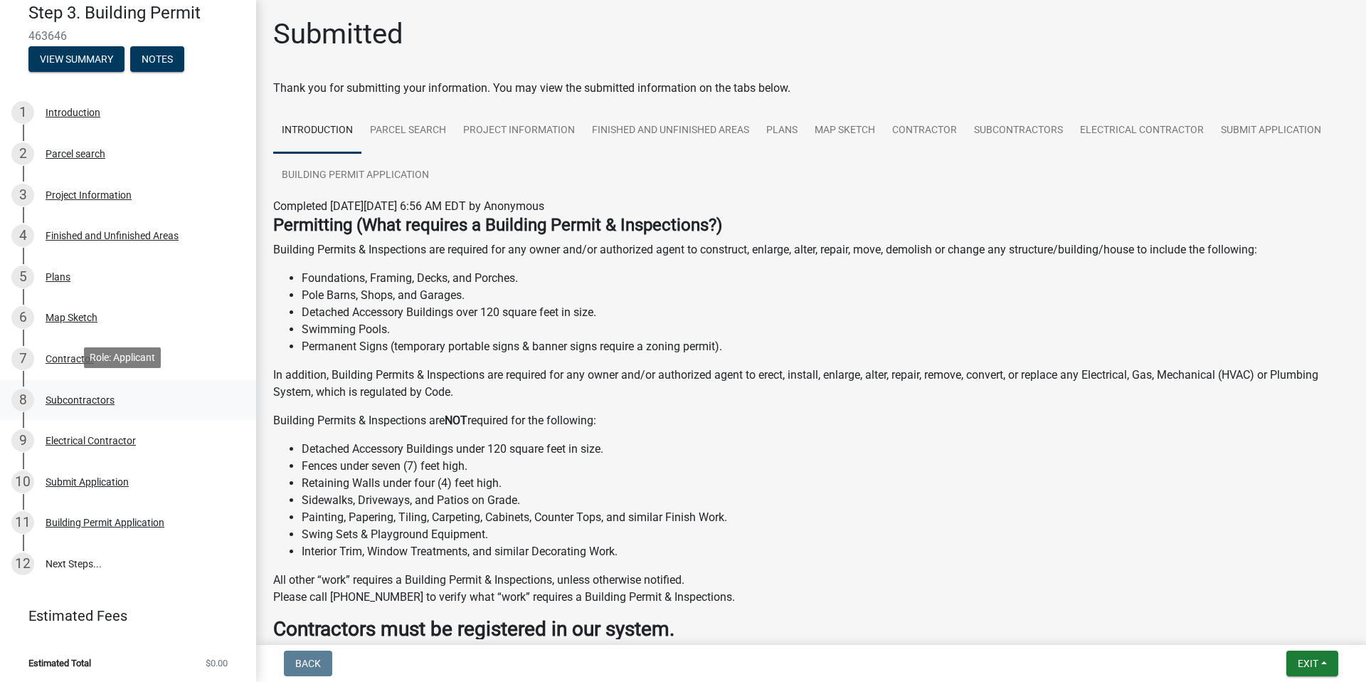
click at [76, 399] on div "Subcontractors" at bounding box center [80, 400] width 69 height 10
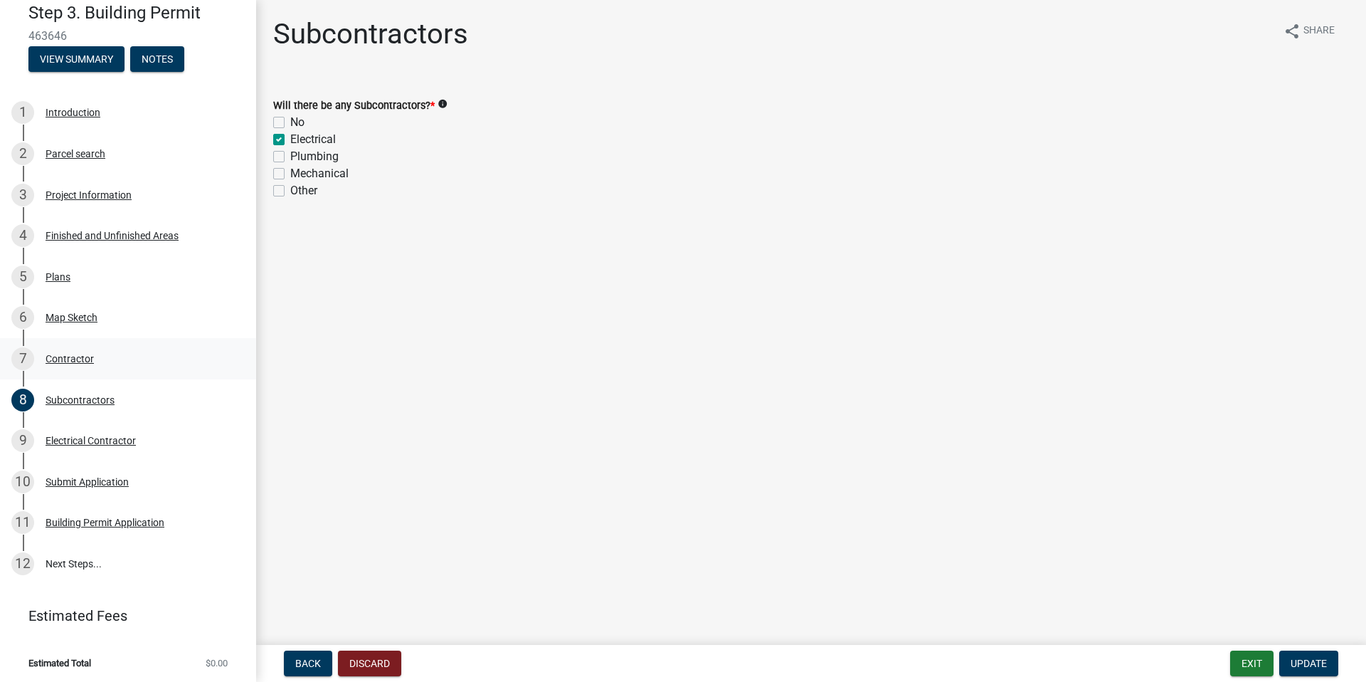
click at [85, 354] on div "Contractor" at bounding box center [70, 359] width 48 height 10
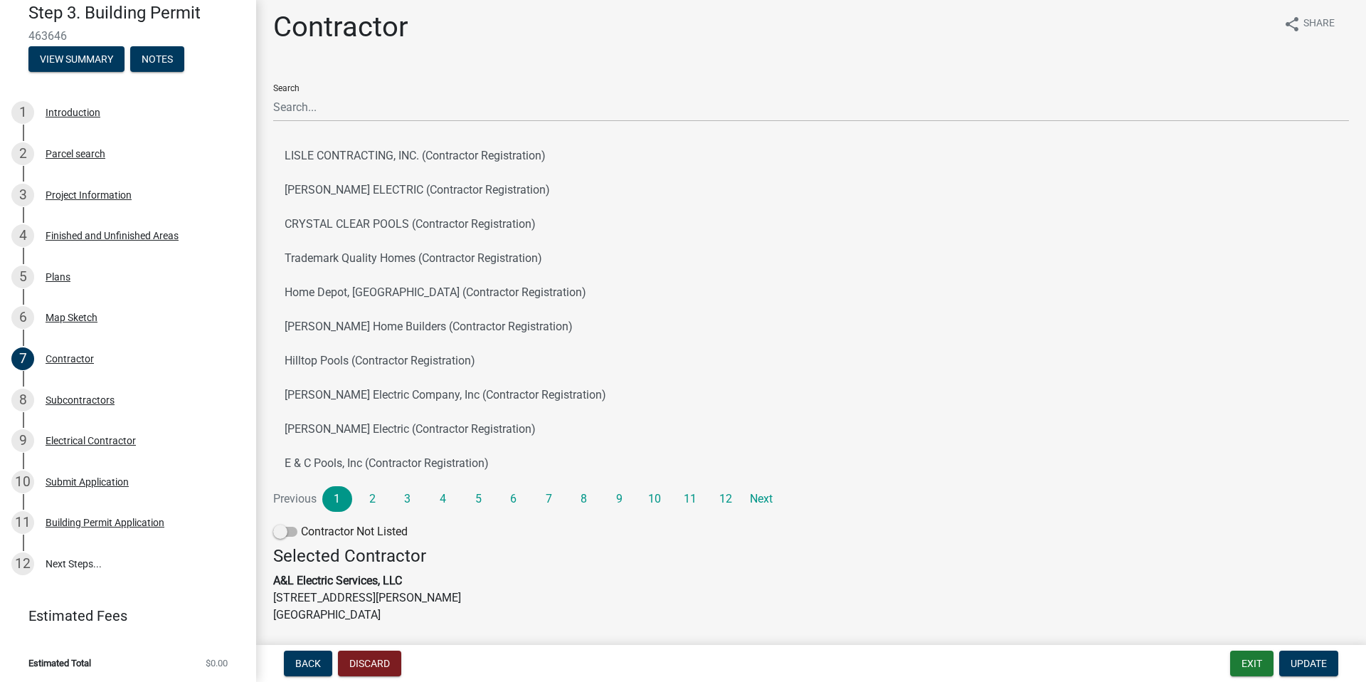
scroll to position [0, 0]
